Goal: Information Seeking & Learning: Learn about a topic

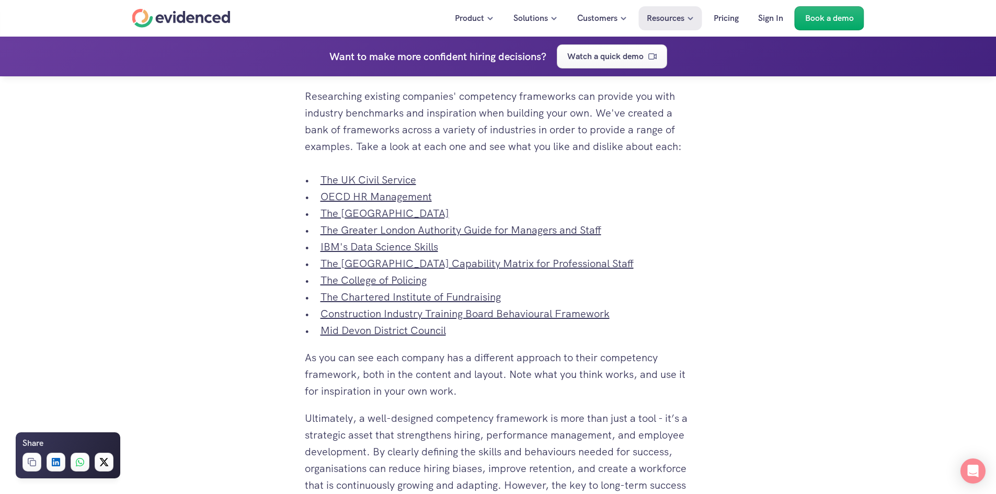
scroll to position [3817, 0]
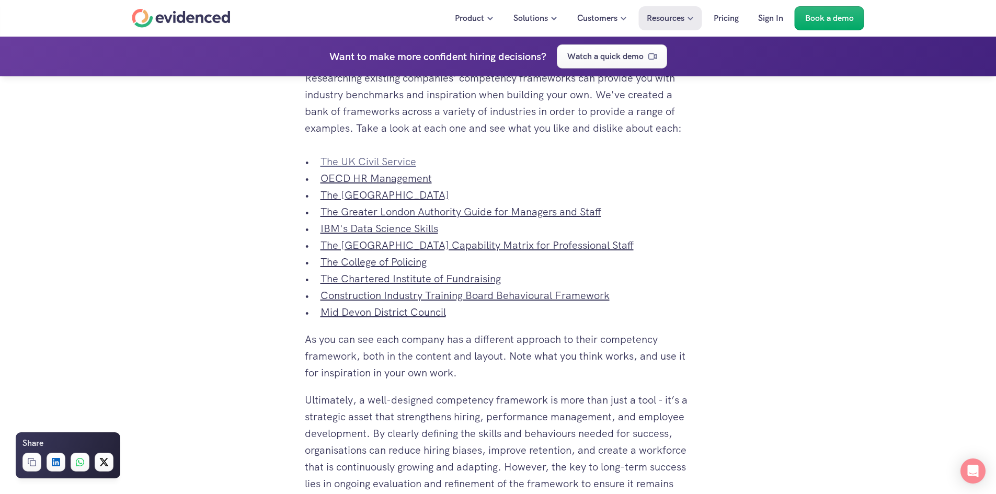
click at [396, 168] on link "The UK Civil Service" at bounding box center [369, 162] width 96 height 14
click at [369, 202] on link "The [GEOGRAPHIC_DATA]" at bounding box center [385, 195] width 129 height 14
click at [381, 219] on link "The Greater London Authority Guide for Managers and Staff" at bounding box center [461, 212] width 281 height 14
click at [382, 235] on link "IBM's Data Science Skills" at bounding box center [380, 229] width 118 height 14
click at [370, 252] on link "The [GEOGRAPHIC_DATA] Capability Matrix for Professional Staff" at bounding box center [477, 245] width 313 height 14
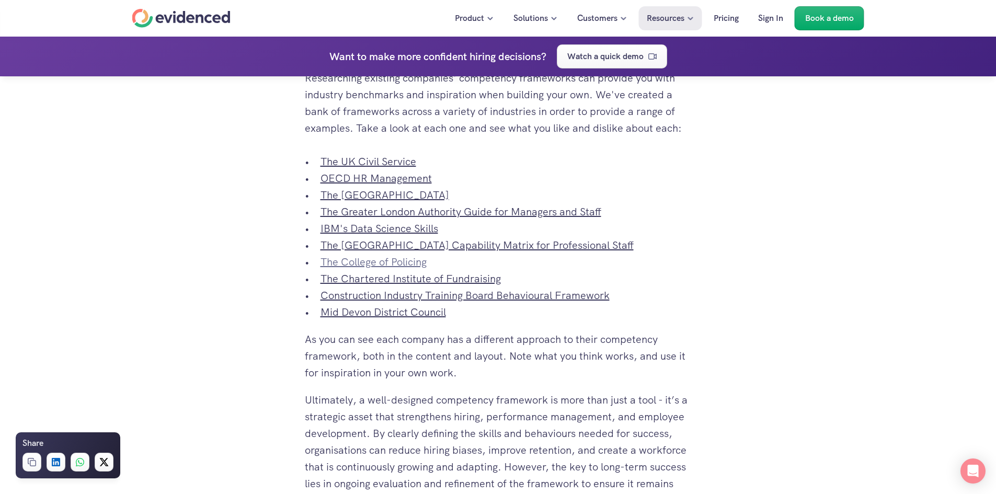
click at [394, 269] on link "The College of Policing" at bounding box center [374, 262] width 106 height 14
click at [387, 285] on link "The Chartered Institute of Fundraising" at bounding box center [411, 279] width 180 height 14
click at [379, 302] on link "Construction Industry Training Board Behavioural Framework" at bounding box center [465, 296] width 289 height 14
click at [365, 302] on link "Construction Industry Training Board Behavioural Framework" at bounding box center [465, 296] width 289 height 14
click at [365, 319] on link "Mid Devon District Council" at bounding box center [383, 312] width 125 height 14
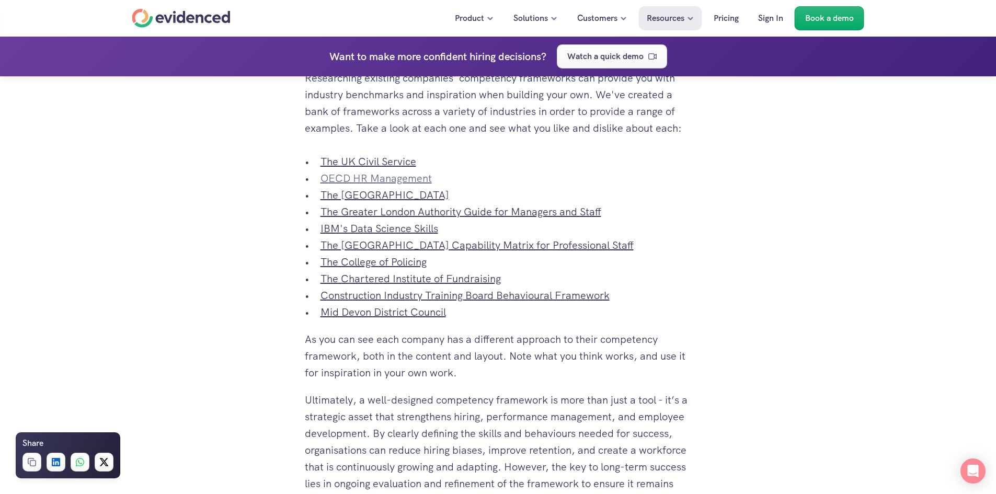
click at [356, 185] on link "OECD HR Management" at bounding box center [376, 179] width 111 height 14
